Goal: Transaction & Acquisition: Purchase product/service

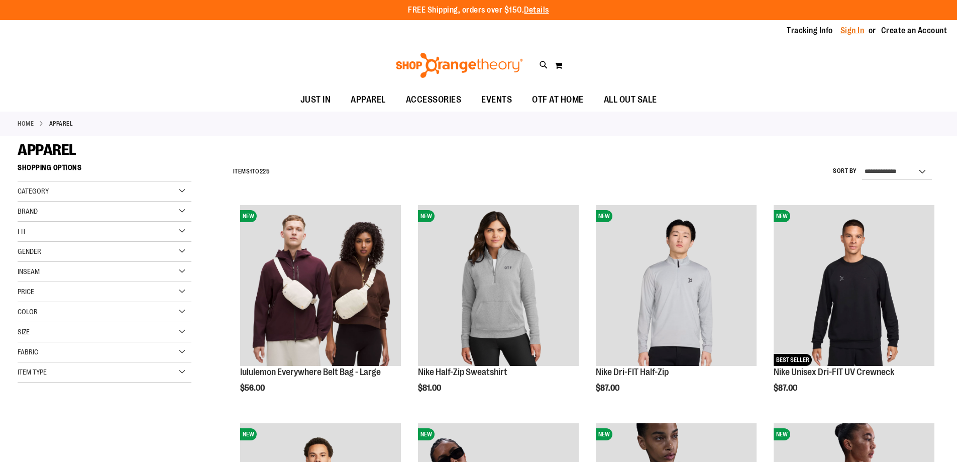
type input "**********"
click at [851, 33] on link "Sign In" at bounding box center [852, 30] width 24 height 11
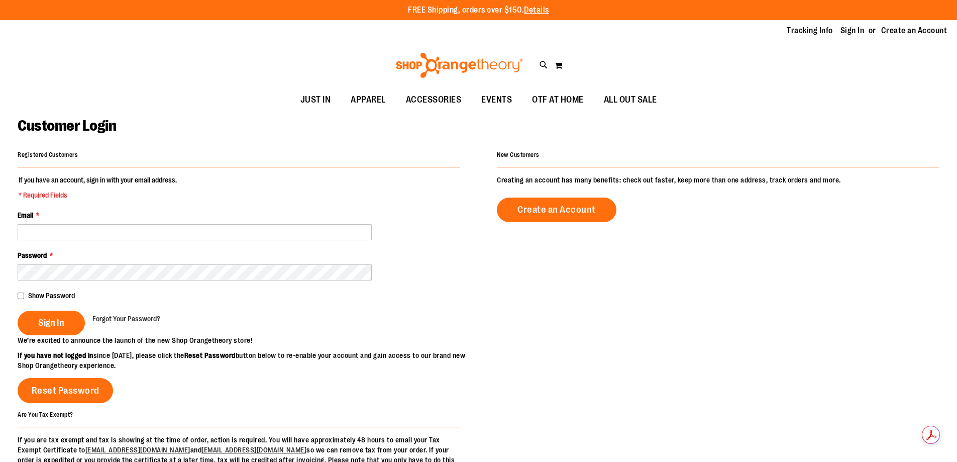
type input "**********"
click at [64, 324] on span "Sign In" at bounding box center [51, 322] width 26 height 11
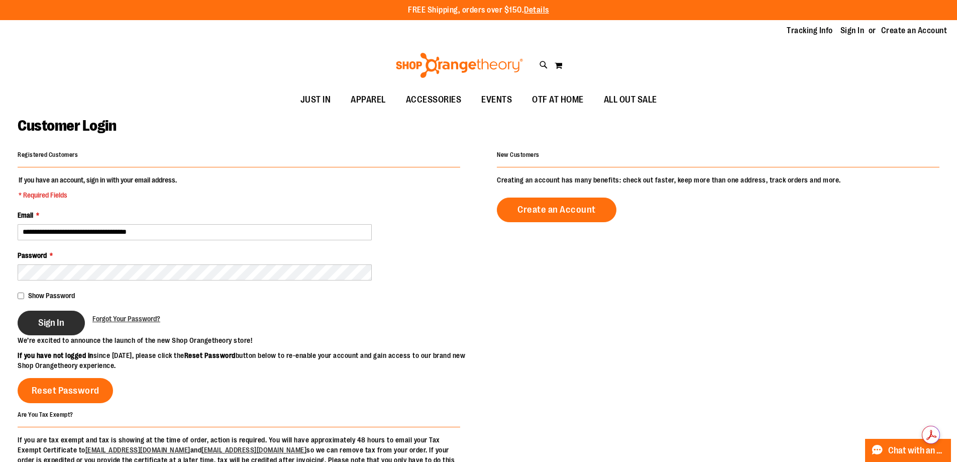
click at [62, 317] on span "Sign In" at bounding box center [51, 322] width 26 height 11
click at [408, 364] on div "We’re excited to announce the launch of the new Shop Orangetheory store! If you…" at bounding box center [248, 352] width 461 height 35
click at [405, 335] on fieldset "**********" at bounding box center [239, 255] width 443 height 160
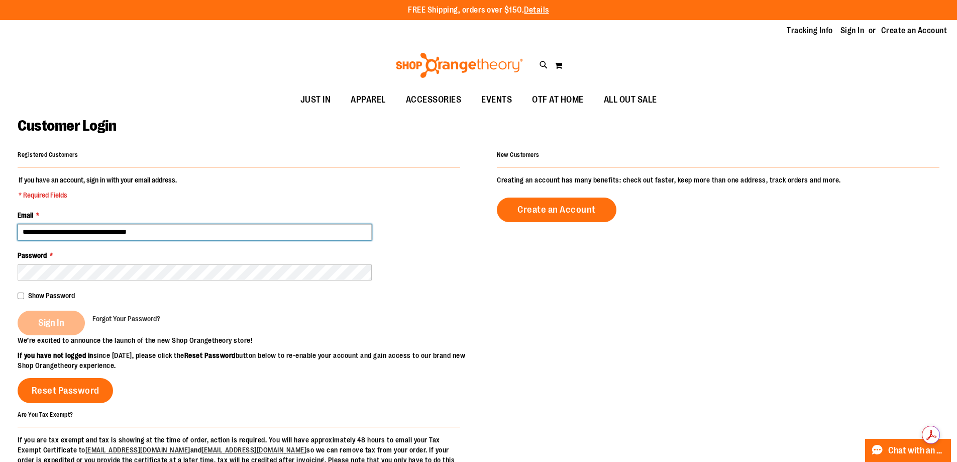
click at [129, 231] on input "**********" at bounding box center [195, 232] width 354 height 16
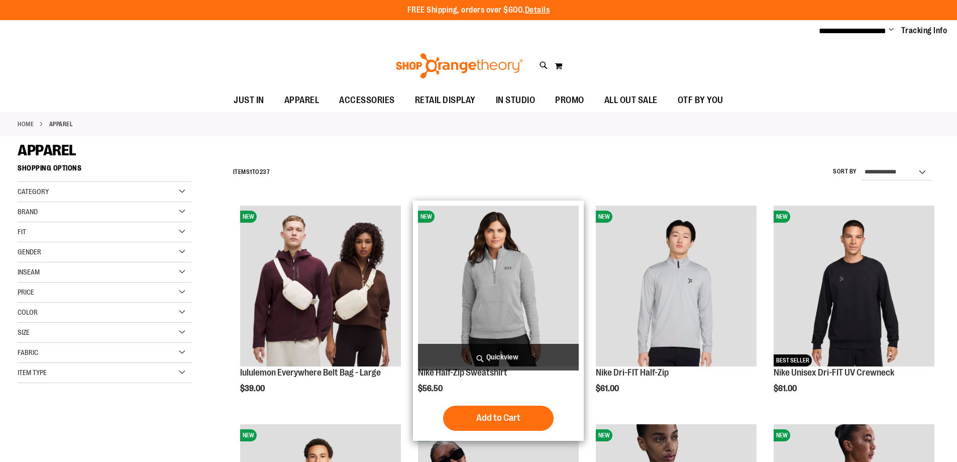
type input "**********"
click at [486, 263] on img "product" at bounding box center [498, 285] width 161 height 161
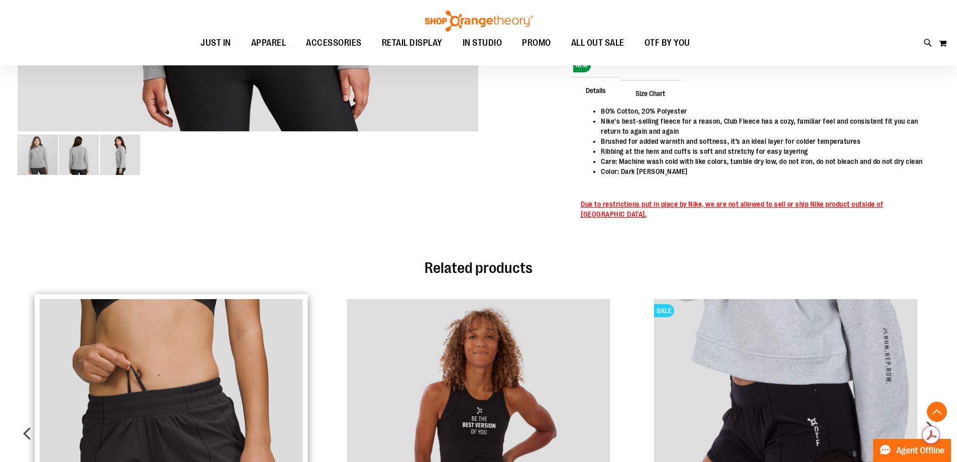
click at [68, 296] on div "lululemon Hotty Hot Short 4” $29.99 Regular Price $64.00" at bounding box center [171, 451] width 273 height 314
type input "**********"
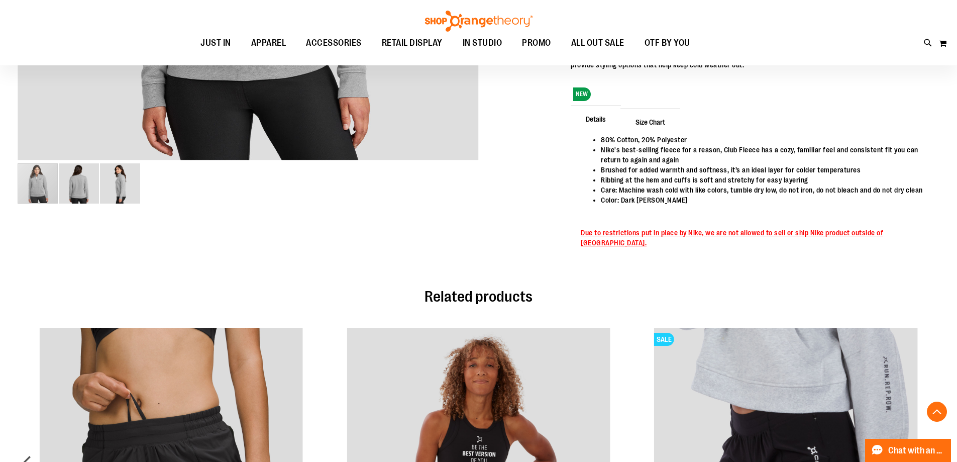
drag, startPoint x: 21, startPoint y: 194, endPoint x: 105, endPoint y: 215, distance: 86.9
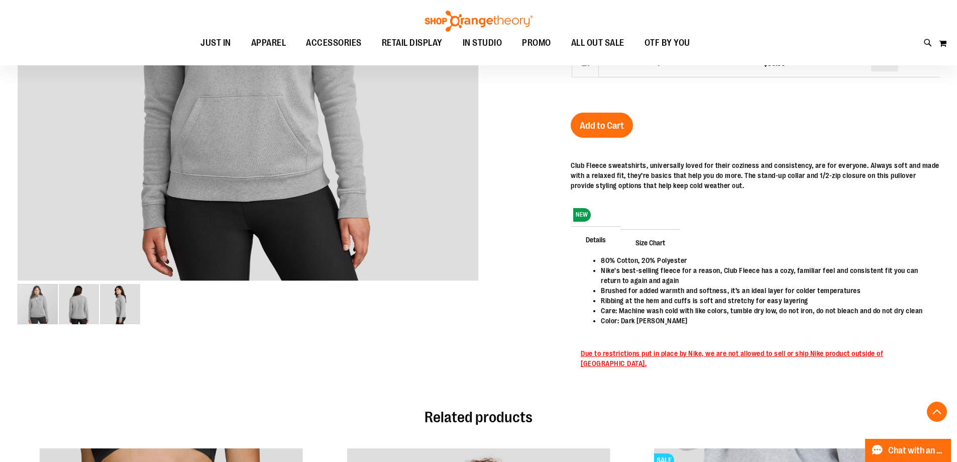
scroll to position [72, 0]
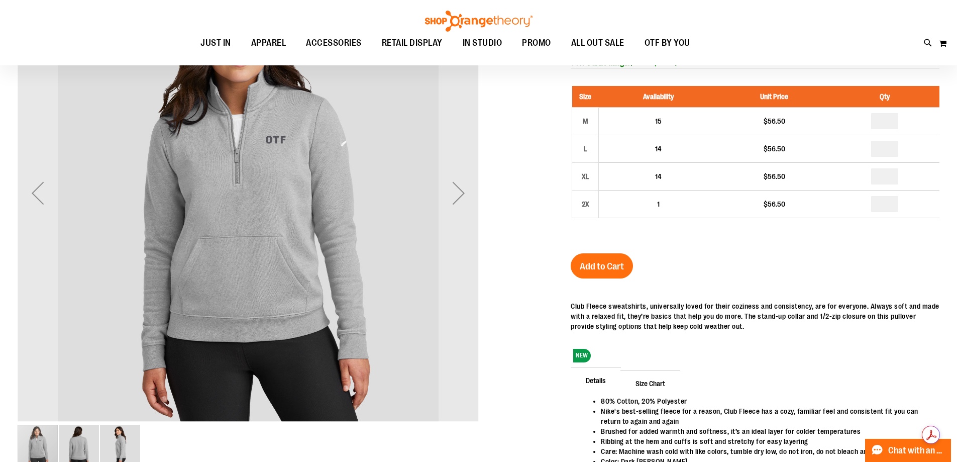
click at [53, 443] on div "carousel" at bounding box center [38, 444] width 40 height 40
click at [89, 446] on img "image 2 of 3" at bounding box center [79, 444] width 40 height 40
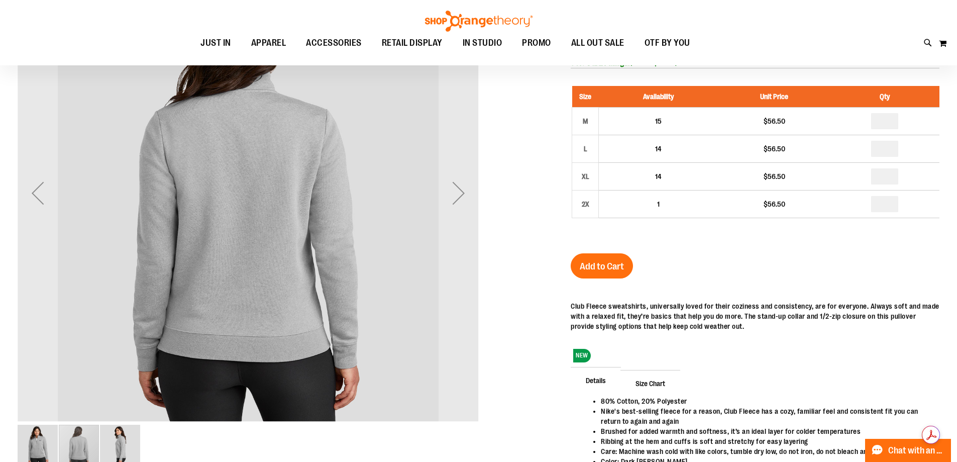
click at [121, 440] on img "image 3 of 3" at bounding box center [120, 444] width 40 height 40
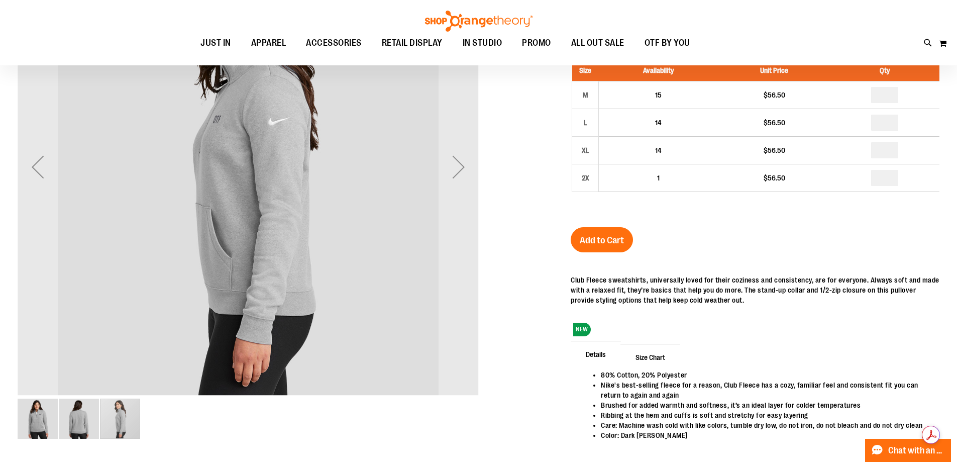
scroll to position [0, 0]
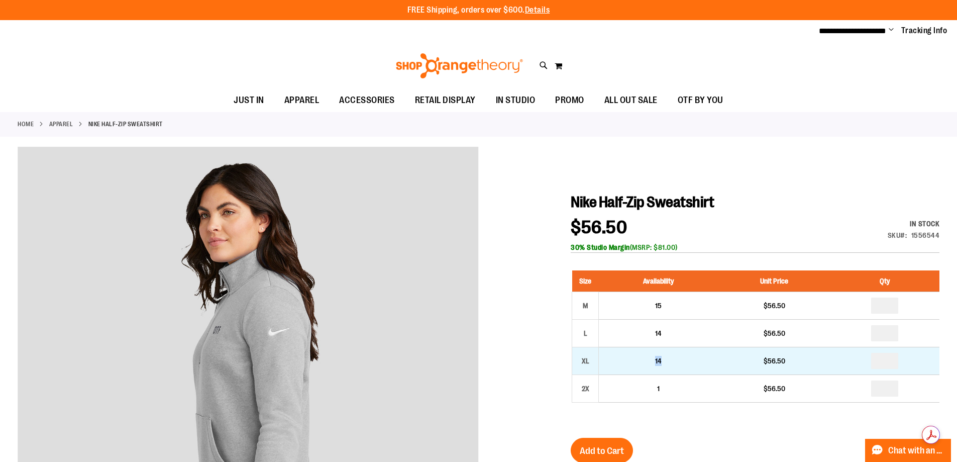
drag, startPoint x: 672, startPoint y: 365, endPoint x: 656, endPoint y: 359, distance: 17.2
click at [656, 359] on td "14" at bounding box center [659, 361] width 120 height 28
click at [744, 365] on div "$56.50" at bounding box center [774, 361] width 102 height 10
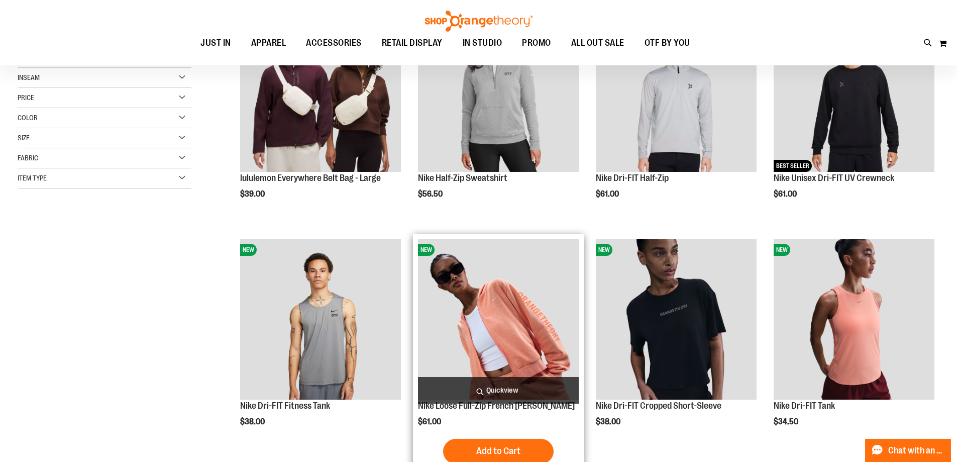
scroll to position [100, 0]
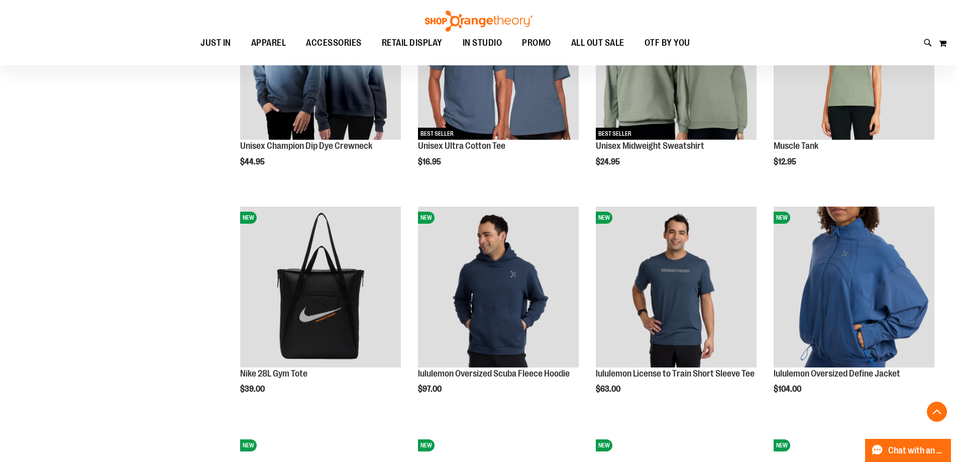
scroll to position [853, 0]
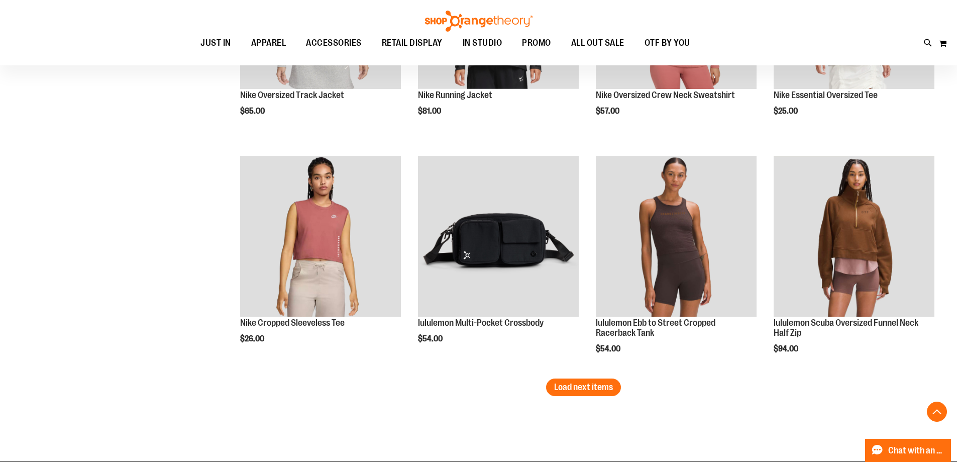
scroll to position [1858, 0]
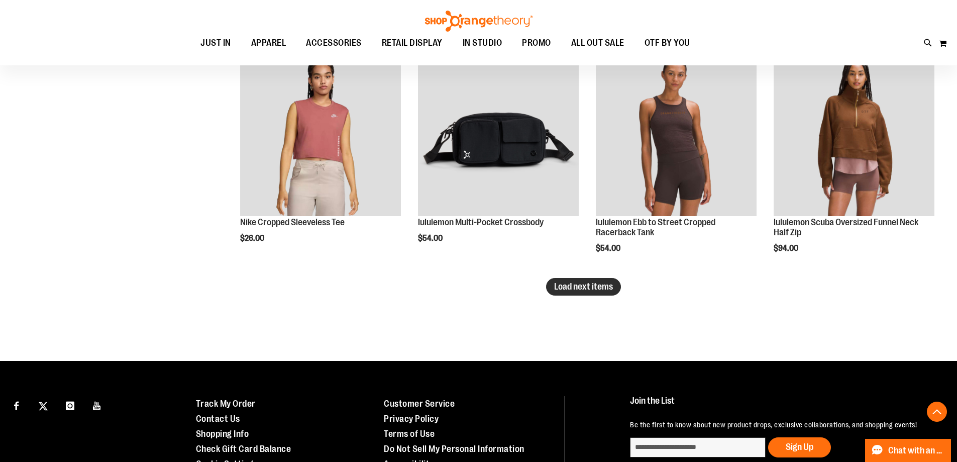
type input "**********"
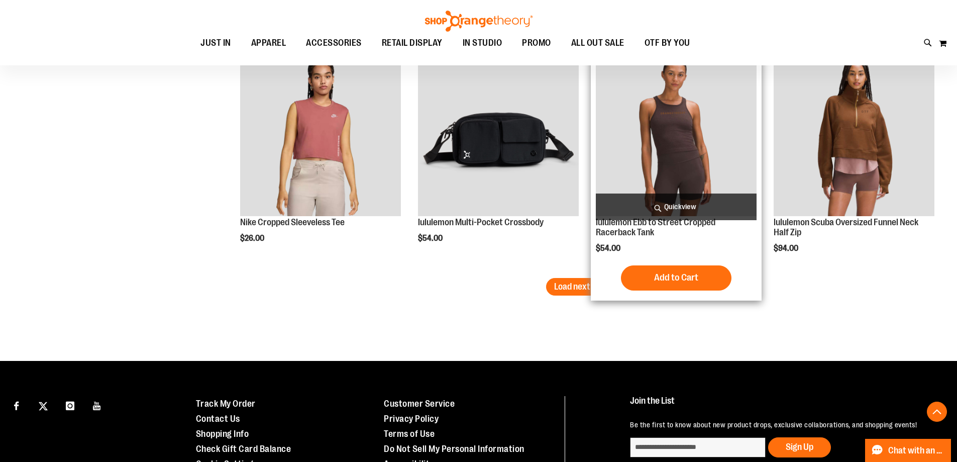
drag, startPoint x: 581, startPoint y: 283, endPoint x: 725, endPoint y: 276, distance: 144.4
click at [581, 283] on span "Load next items" at bounding box center [583, 286] width 59 height 10
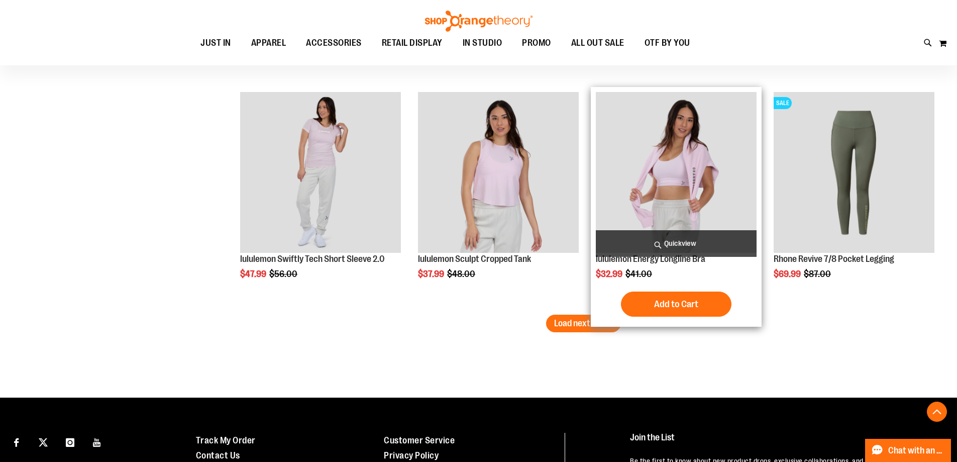
scroll to position [2511, 0]
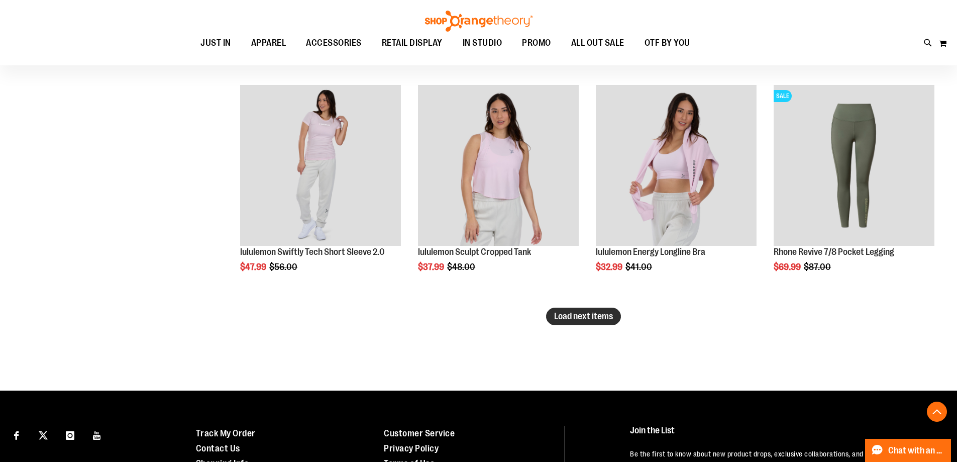
click at [578, 313] on span "Load next items" at bounding box center [583, 316] width 59 height 10
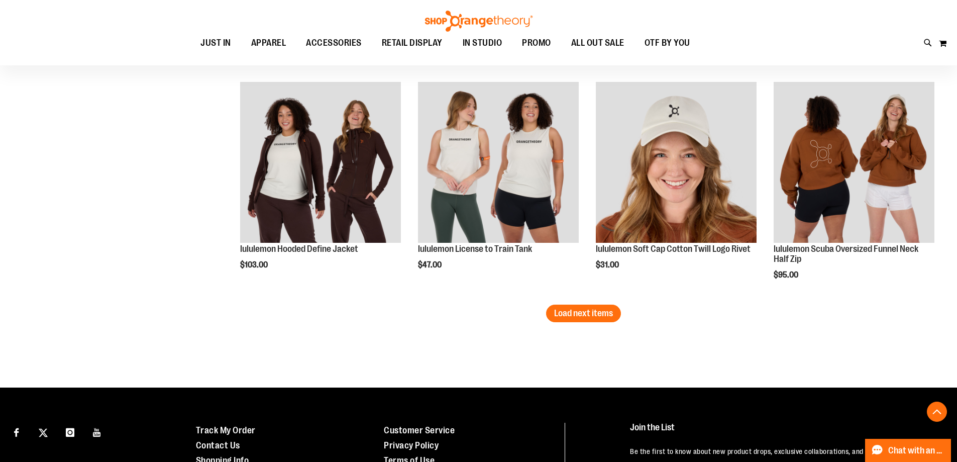
scroll to position [3215, 0]
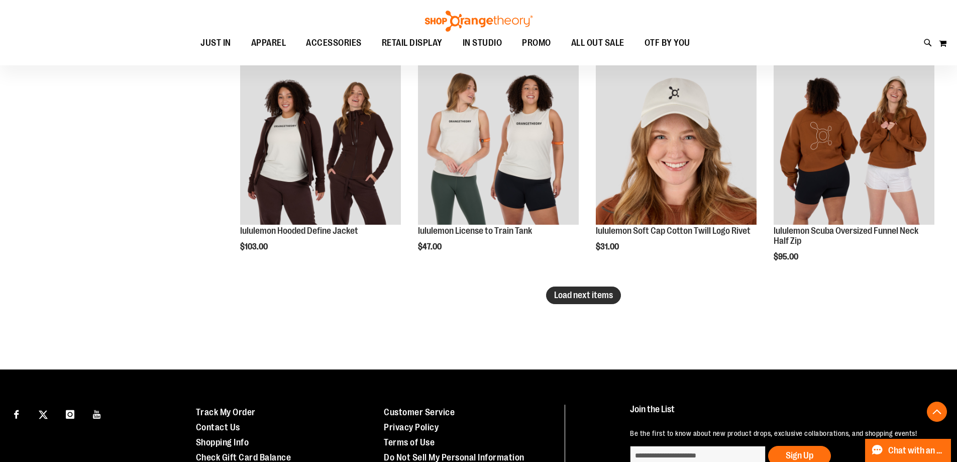
click at [600, 300] on span "Load next items" at bounding box center [583, 295] width 59 height 10
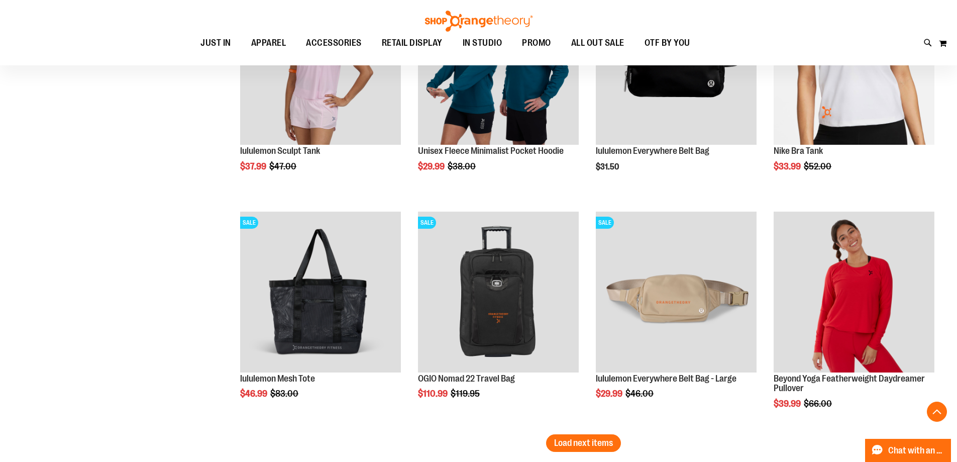
scroll to position [3767, 0]
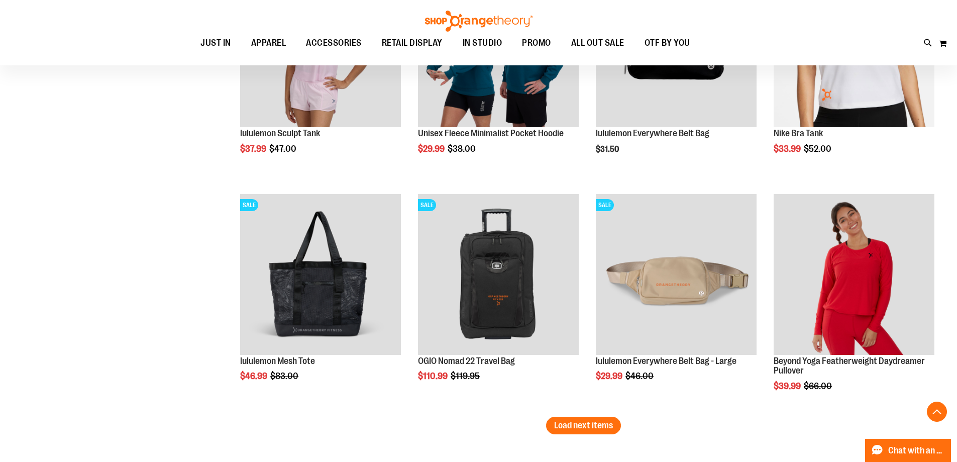
click at [594, 409] on li "SALE lululemon Everywhere Belt Bag - Large Special Price $29.99 Regular Price $…" at bounding box center [676, 303] width 171 height 228
click at [593, 431] on button "Load next items" at bounding box center [583, 425] width 75 height 18
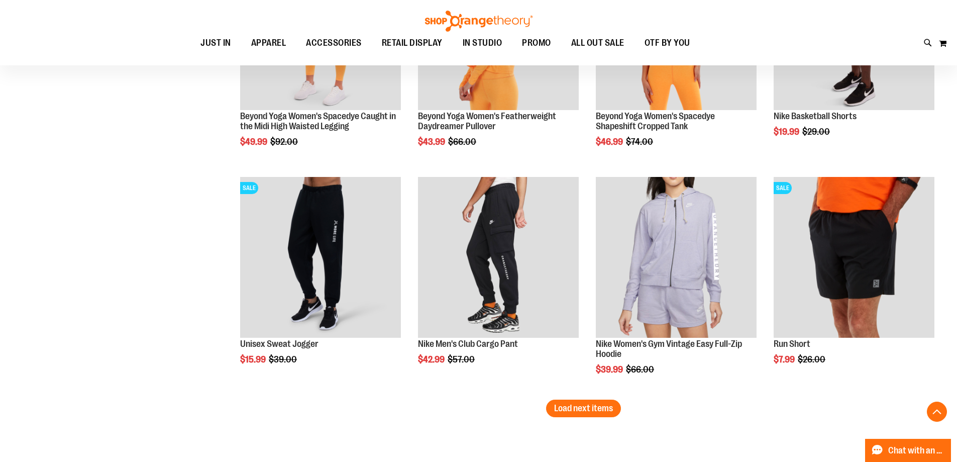
scroll to position [4470, 0]
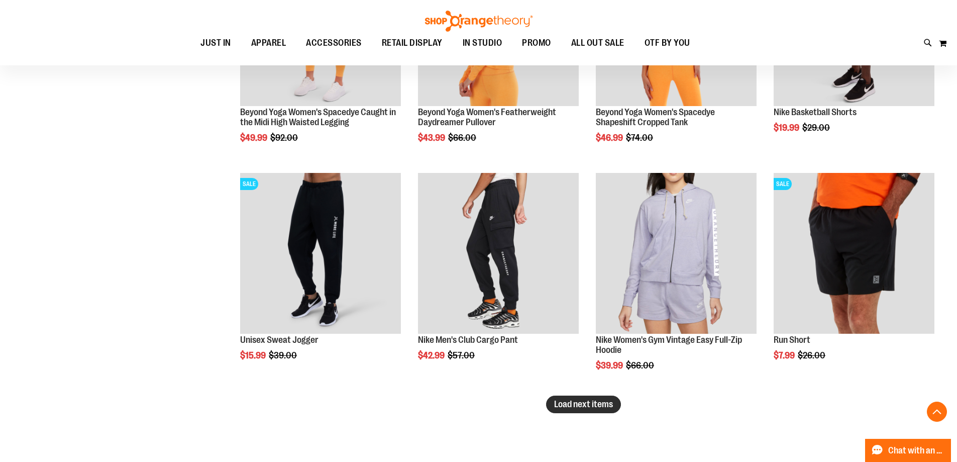
click at [589, 404] on span "Load next items" at bounding box center [583, 404] width 59 height 10
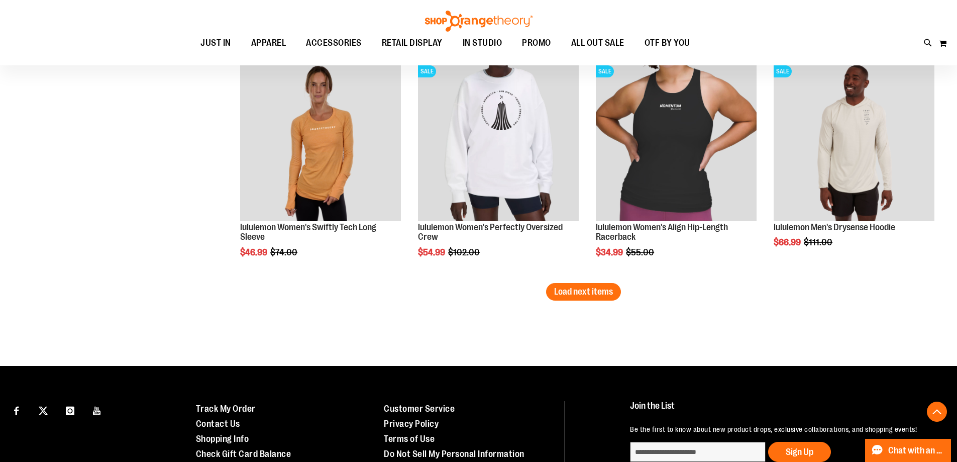
scroll to position [5274, 0]
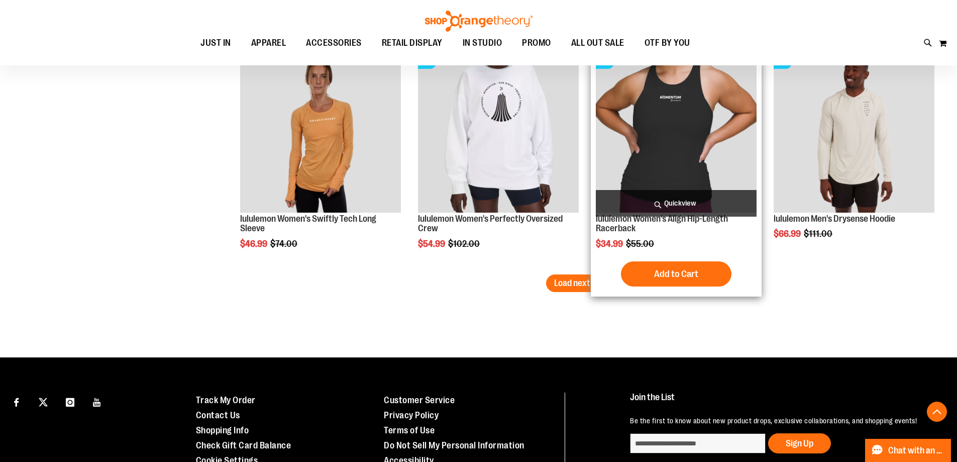
click at [610, 281] on div "Add to Cart In stock" at bounding box center [676, 273] width 161 height 25
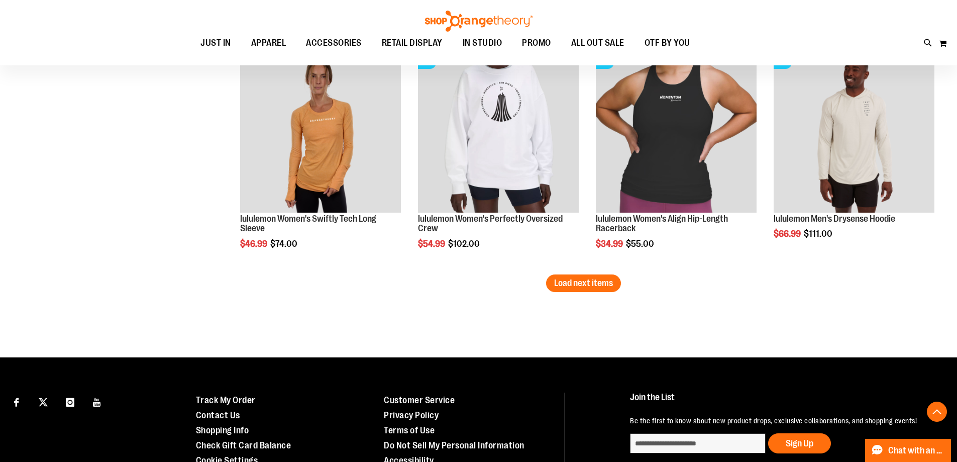
click at [581, 280] on span "Load next items" at bounding box center [583, 283] width 59 height 10
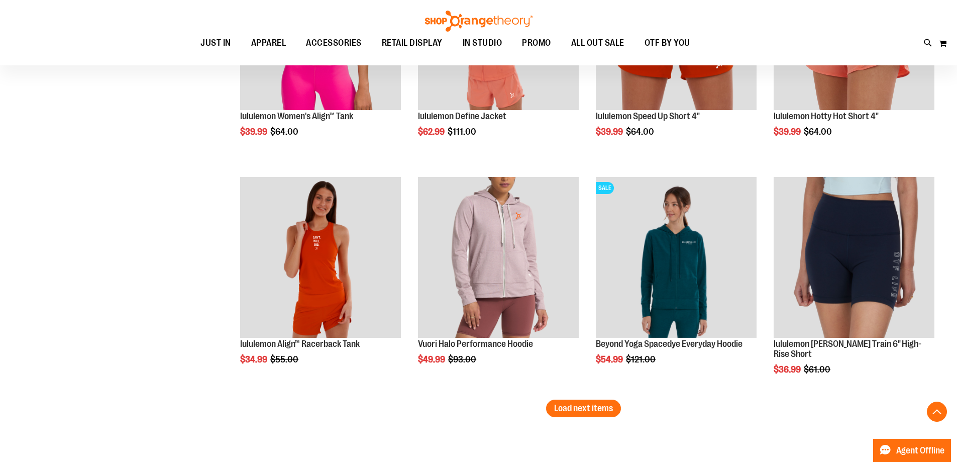
scroll to position [5862, 0]
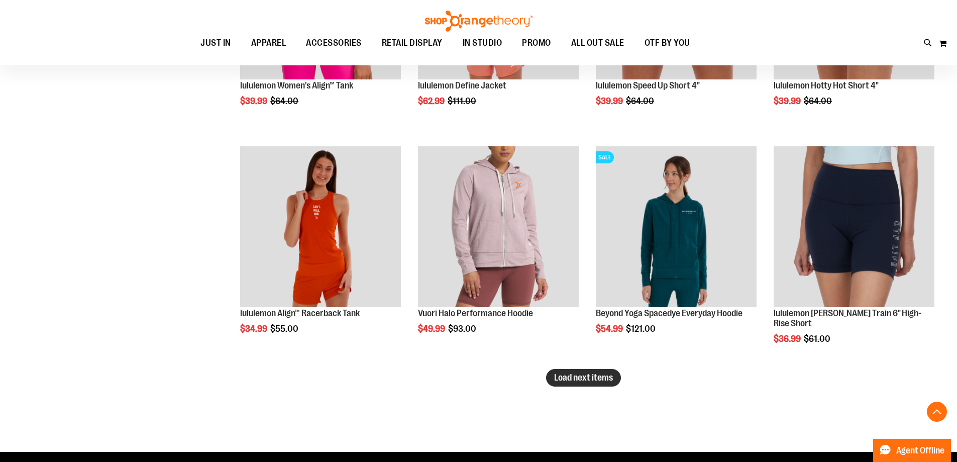
click at [576, 376] on span "Load next items" at bounding box center [583, 377] width 59 height 10
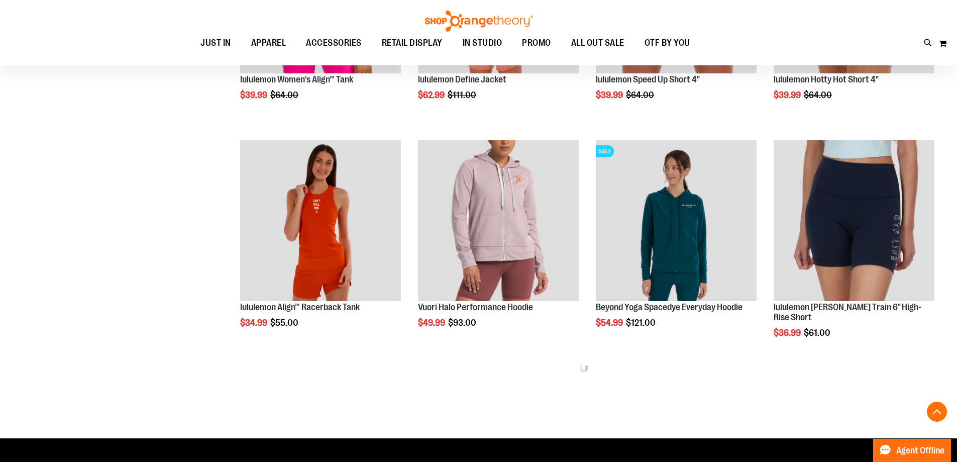
scroll to position [5841, 0]
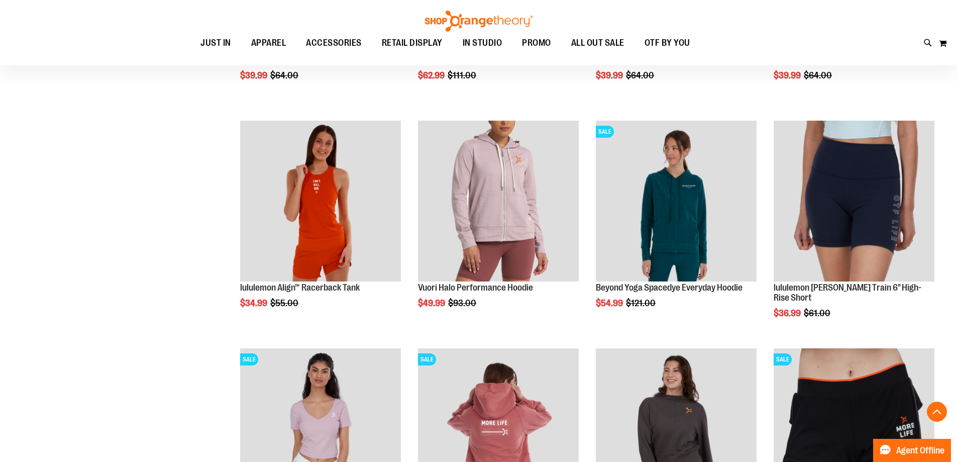
scroll to position [6092, 0]
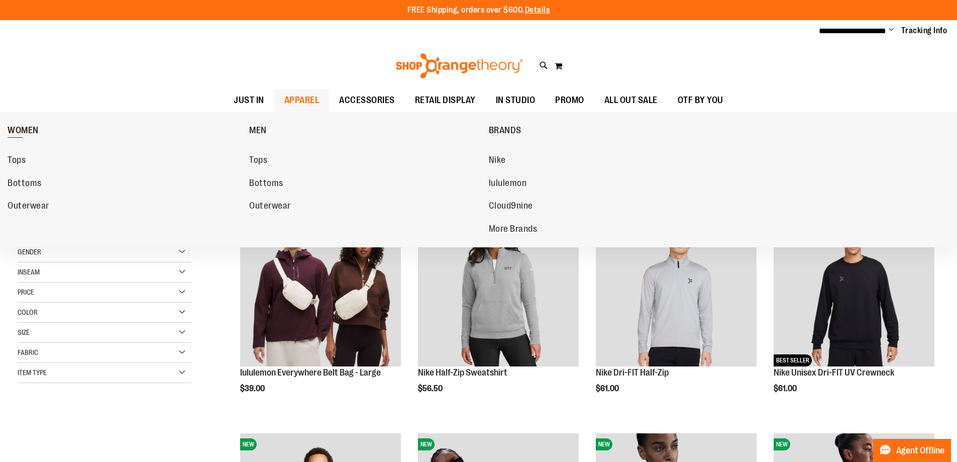
click at [19, 124] on link "WOMEN" at bounding box center [126, 130] width 237 height 26
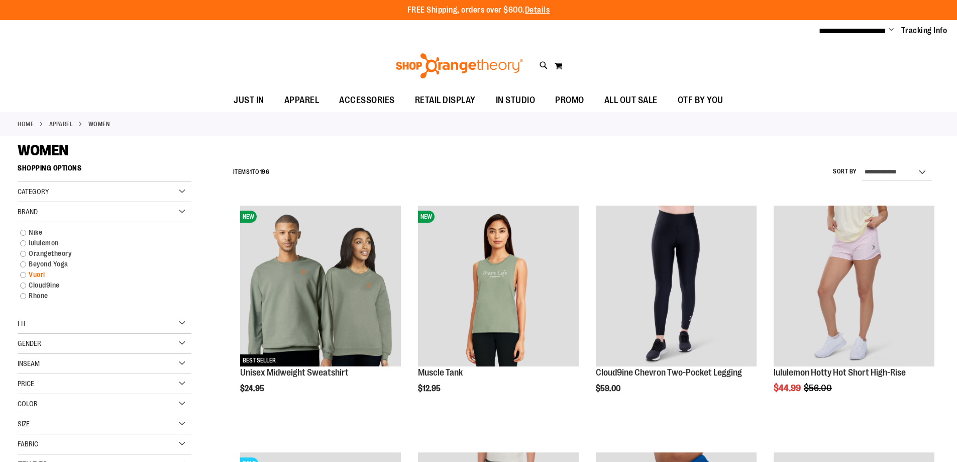
click at [35, 271] on link "Vuori" at bounding box center [98, 274] width 167 height 11
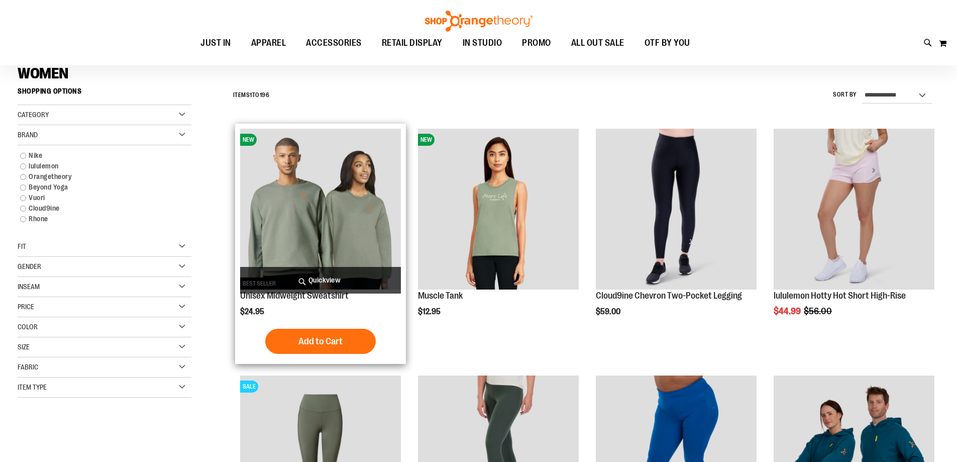
scroll to position [159, 0]
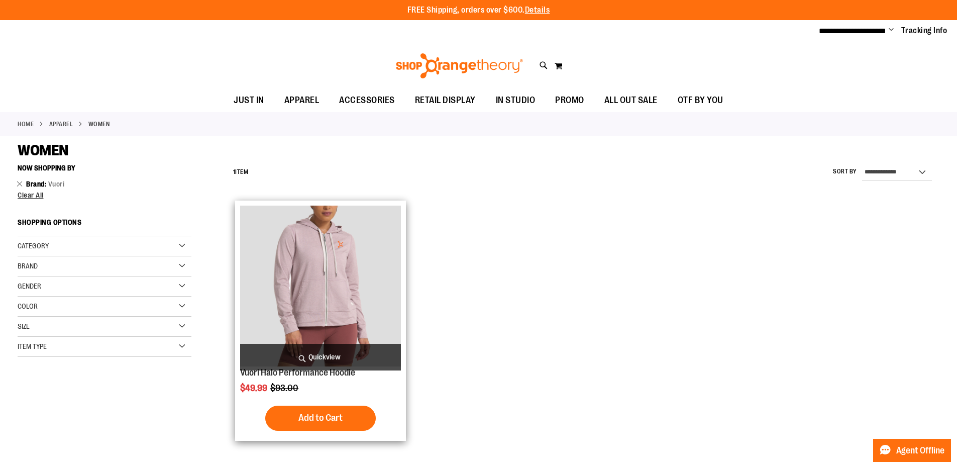
click at [317, 301] on img "product" at bounding box center [320, 285] width 161 height 161
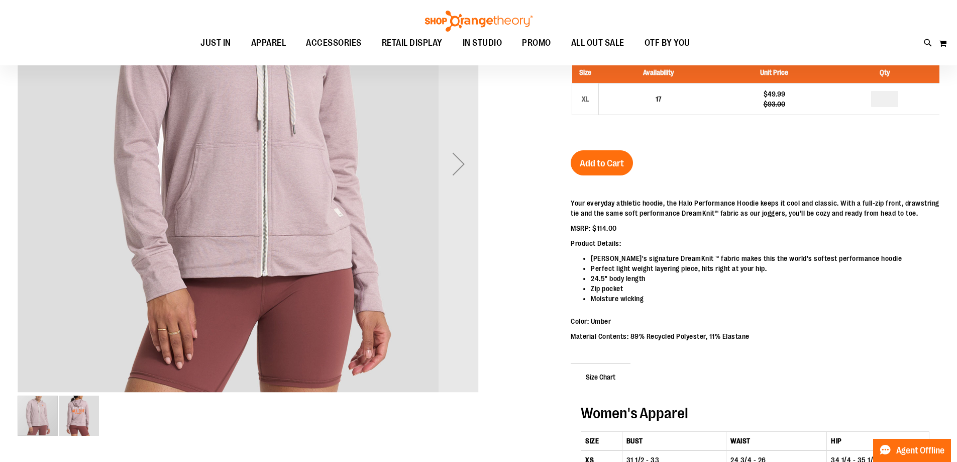
scroll to position [150, 0]
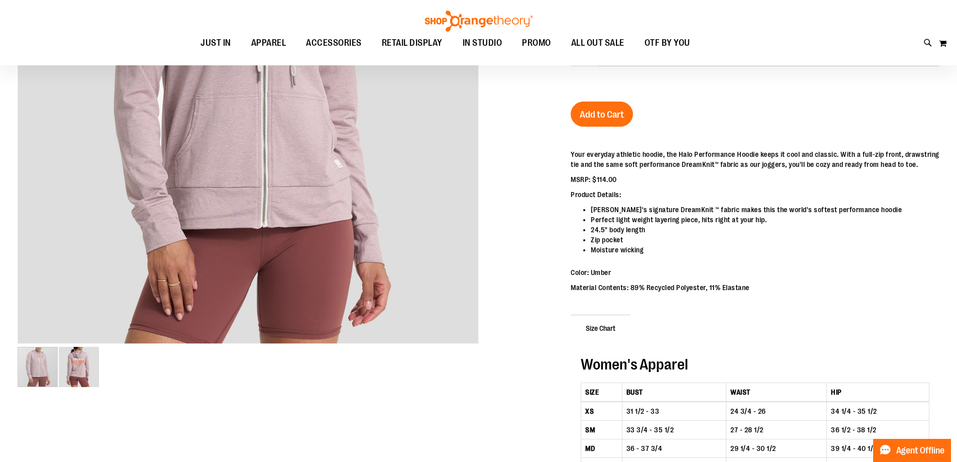
type input "**********"
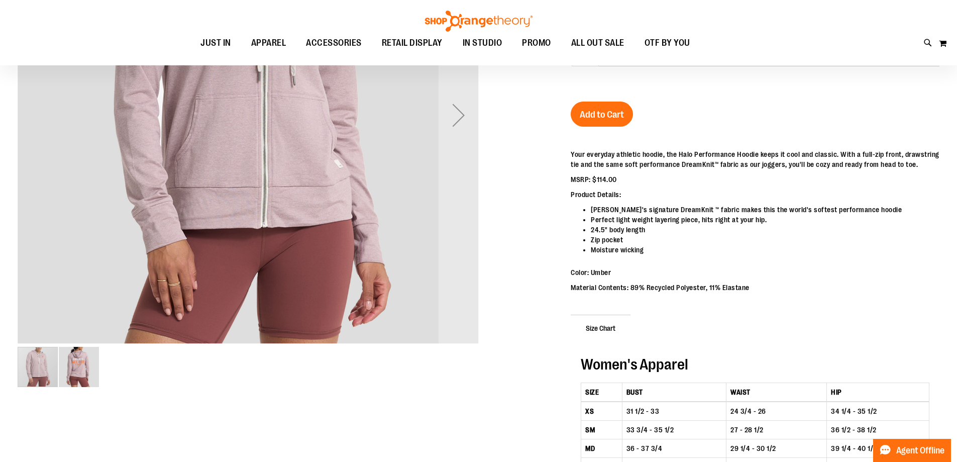
click at [79, 375] on img "image 2 of 2" at bounding box center [79, 367] width 40 height 40
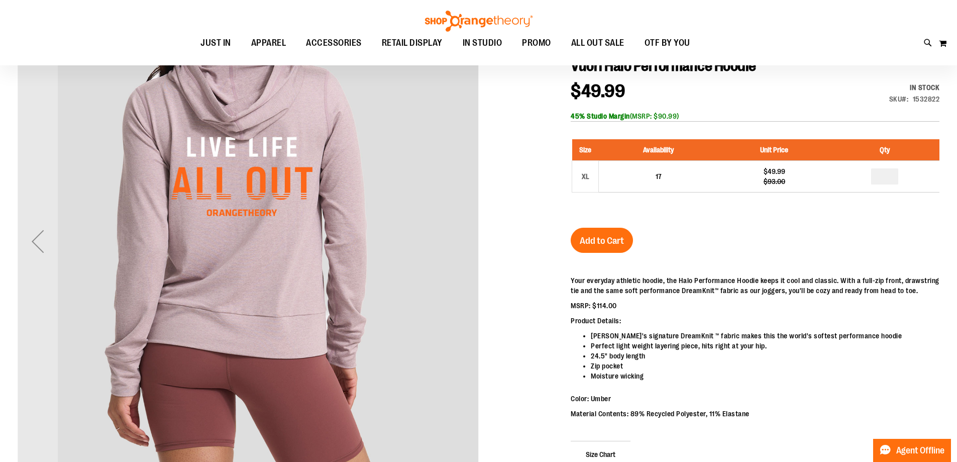
scroll to position [0, 0]
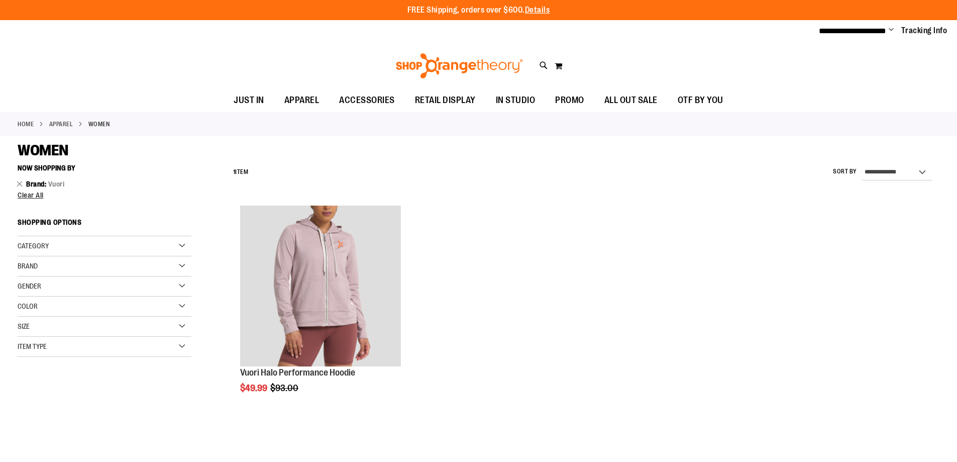
type input "**********"
click at [179, 264] on div "Brand" at bounding box center [105, 266] width 174 height 20
click at [25, 340] on link "Cloud9ine" at bounding box center [98, 339] width 167 height 11
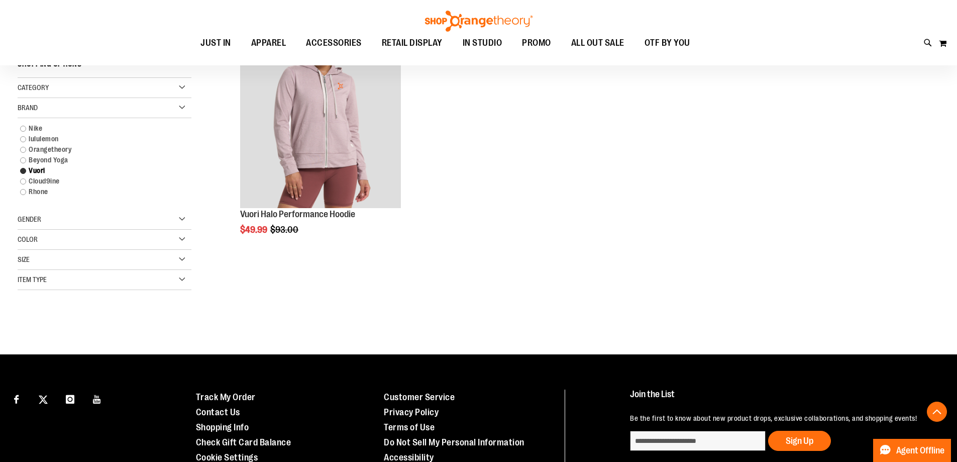
scroll to position [159, 0]
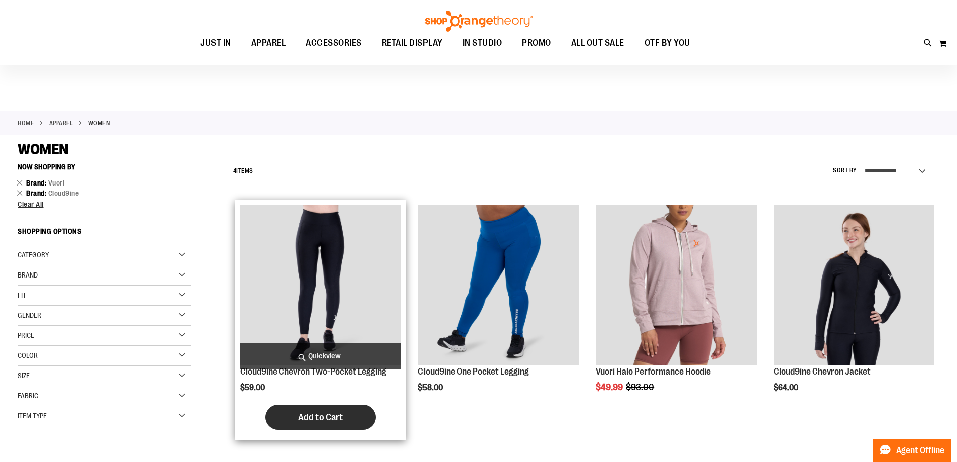
scroll to position [50, 0]
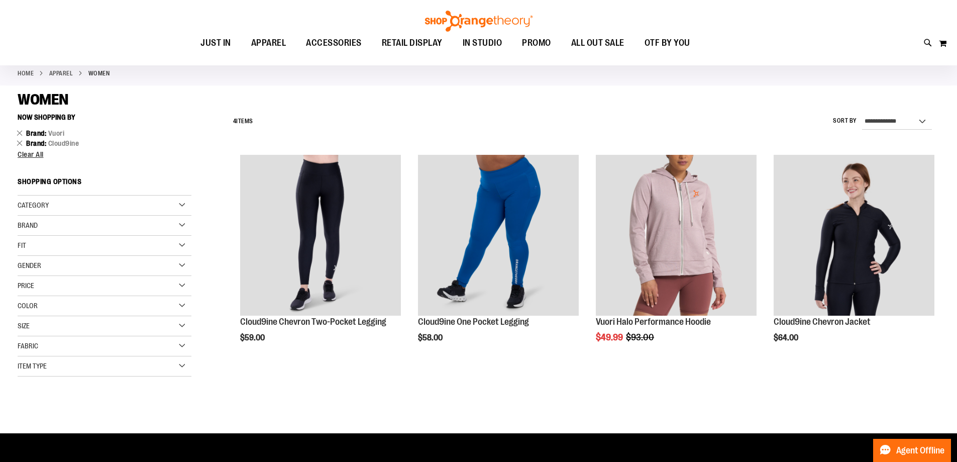
click at [170, 223] on div "Brand" at bounding box center [105, 226] width 174 height 20
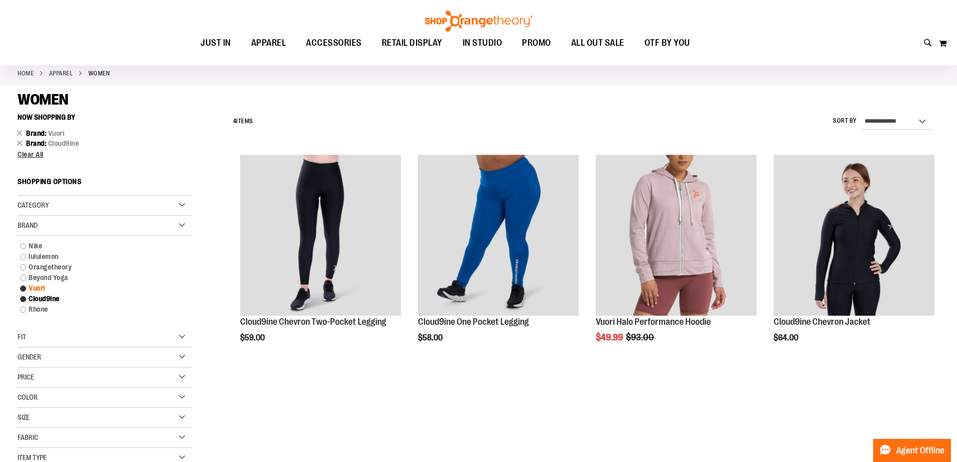
click at [22, 289] on link "Vuori" at bounding box center [98, 288] width 167 height 11
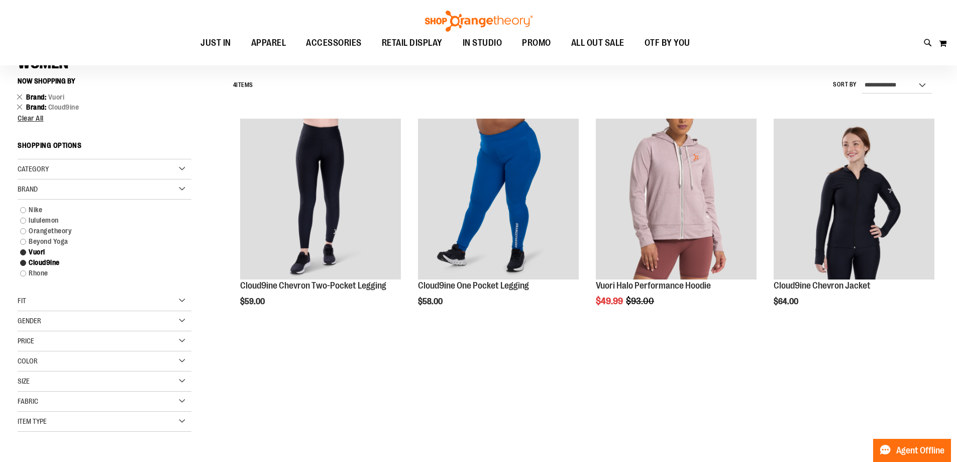
scroll to position [93, 0]
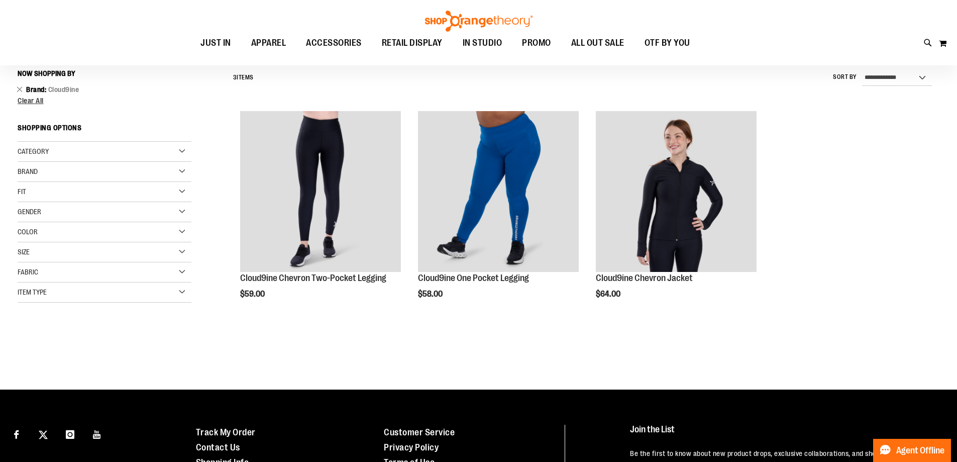
click at [175, 168] on div "Brand" at bounding box center [105, 172] width 174 height 20
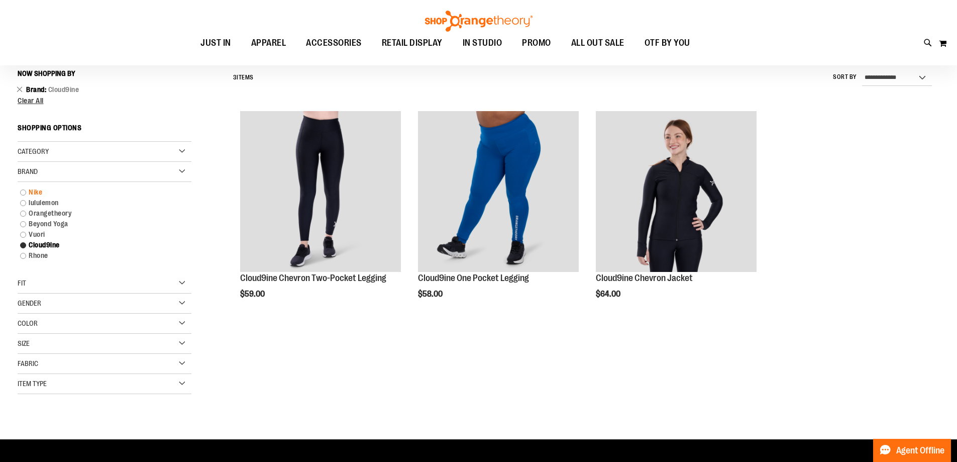
click at [23, 188] on link "Nike" at bounding box center [98, 192] width 167 height 11
click at [21, 190] on link "Nike" at bounding box center [98, 192] width 167 height 11
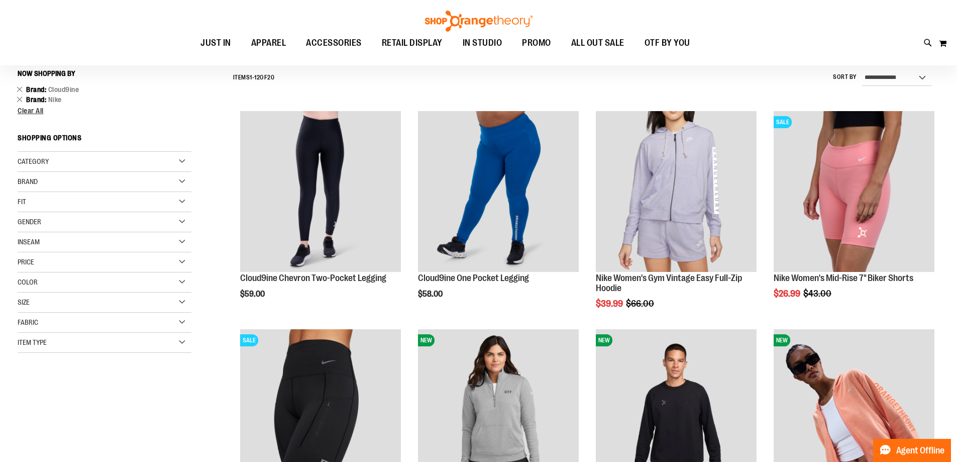
click at [183, 181] on div "Brand" at bounding box center [105, 182] width 174 height 20
click at [25, 251] on link "Cloud9ine" at bounding box center [98, 255] width 167 height 11
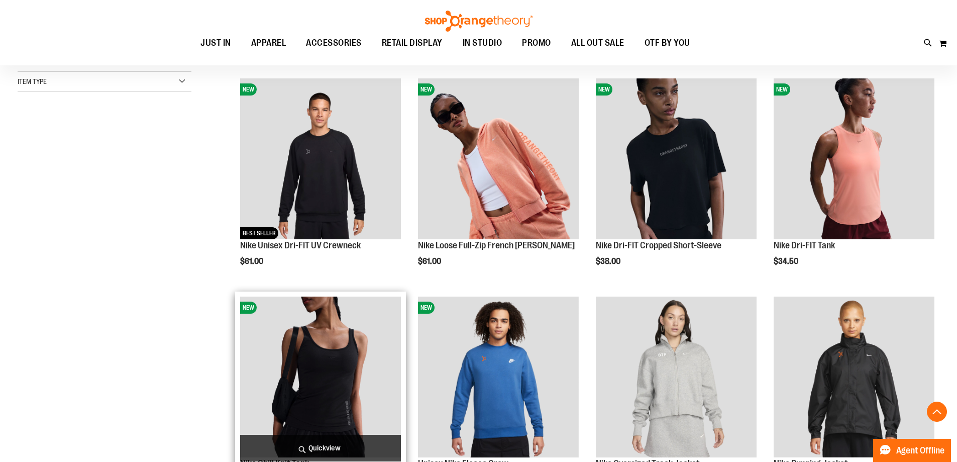
scroll to position [345, 0]
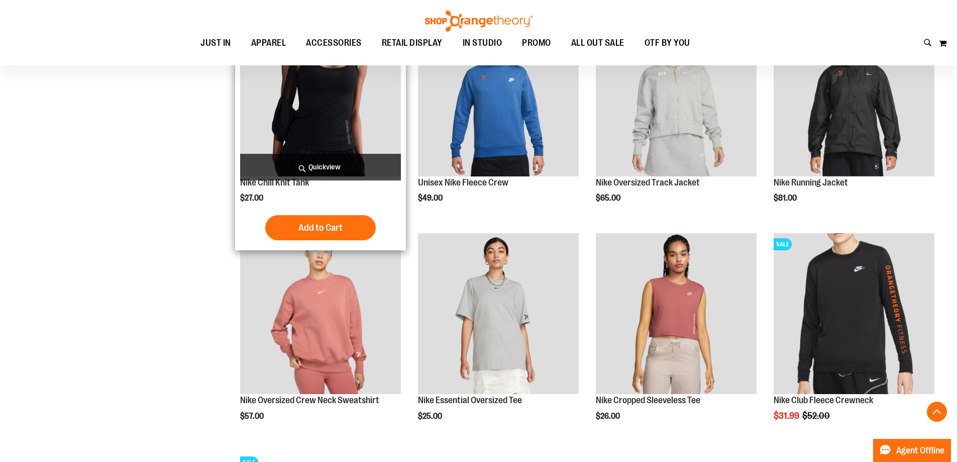
scroll to position [746, 0]
